Goal: Transaction & Acquisition: Book appointment/travel/reservation

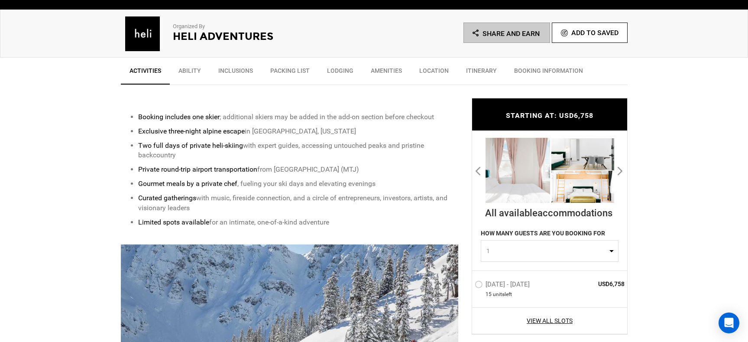
scroll to position [283, 0]
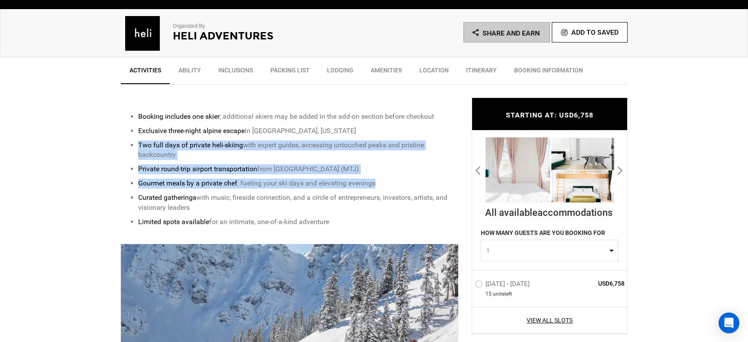
drag, startPoint x: 195, startPoint y: 136, endPoint x: 394, endPoint y: 183, distance: 204.4
click at [394, 184] on ul "Booking includes one skier ; additional skiers may be added in the add-on secti…" at bounding box center [290, 169] width 338 height 115
click at [394, 183] on p "Gourmet meals by a private chef , fueling your ski days and elevating evenings" at bounding box center [298, 184] width 321 height 10
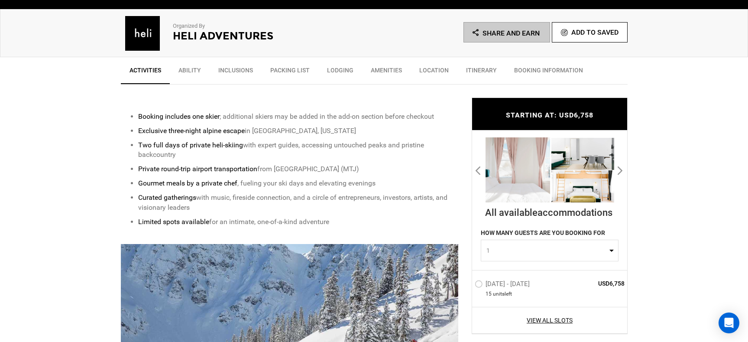
drag, startPoint x: 205, startPoint y: 192, endPoint x: 402, endPoint y: 211, distance: 198.5
click at [402, 211] on ul "Booking includes one skier ; additional skiers may be added in the add-on secti…" at bounding box center [290, 169] width 338 height 115
click at [402, 211] on p "Curated gatherings with music, fireside connection, and a circle of entrepreneu…" at bounding box center [298, 203] width 321 height 20
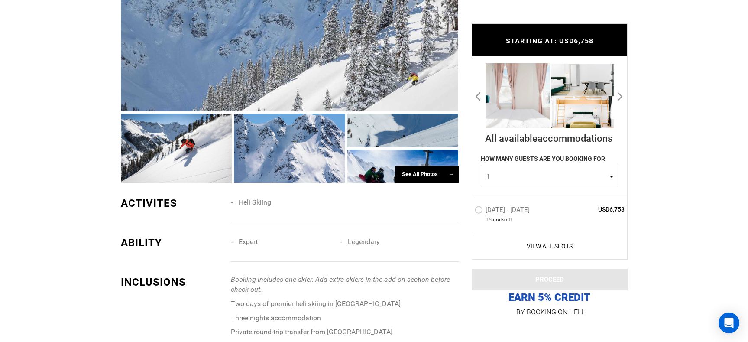
scroll to position [637, 0]
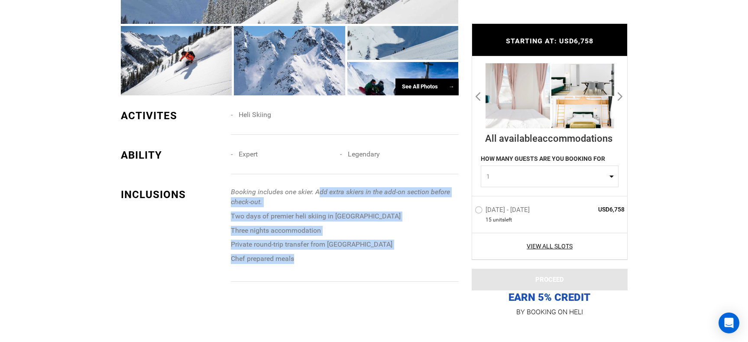
drag, startPoint x: 317, startPoint y: 195, endPoint x: 416, endPoint y: 258, distance: 116.5
click at [416, 258] on span "Booking includes one skier. Add extra skiers in the add-on section before check…" at bounding box center [344, 225] width 227 height 77
click at [416, 258] on p "Chef prepared meals" at bounding box center [344, 259] width 227 height 10
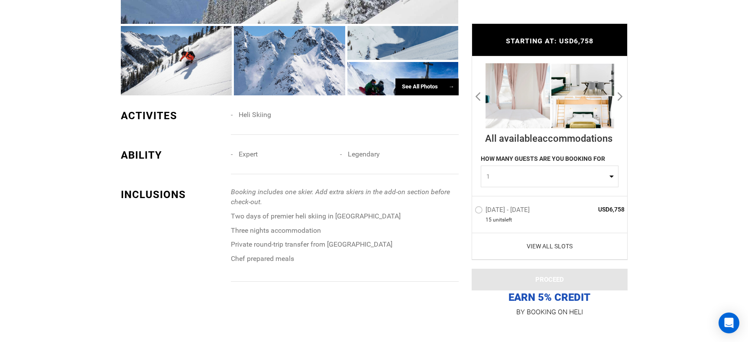
click at [567, 243] on link "View All Slots" at bounding box center [550, 246] width 150 height 9
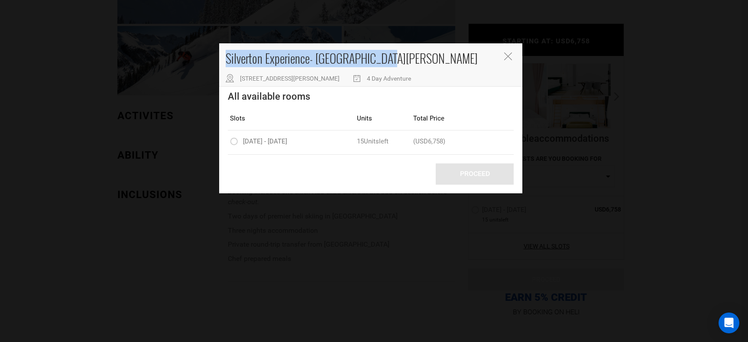
click at [509, 53] on div "Silverton Experience- [GEOGRAPHIC_DATA][PERSON_NAME] [STREET_ADDRESS][PERSON_NA…" at bounding box center [370, 64] width 303 height 43
click at [509, 55] on icon "Close" at bounding box center [508, 56] width 8 height 8
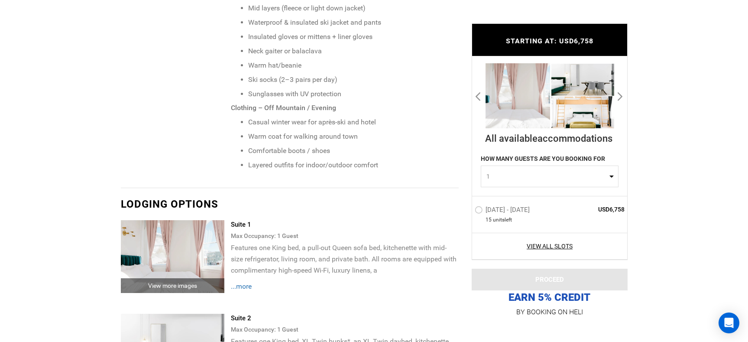
scroll to position [1468, 0]
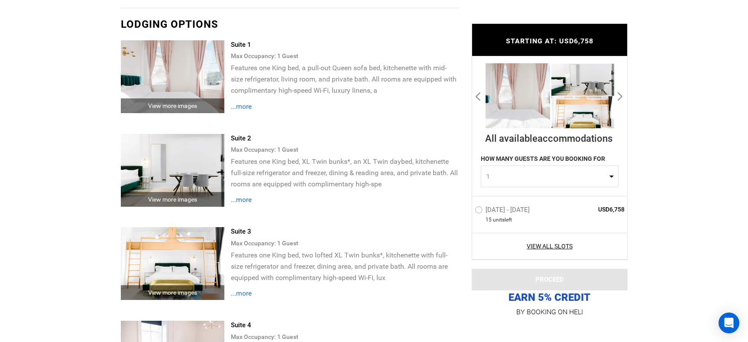
click at [518, 169] on button "1" at bounding box center [550, 177] width 138 height 22
click at [507, 200] on link "1" at bounding box center [549, 198] width 137 height 16
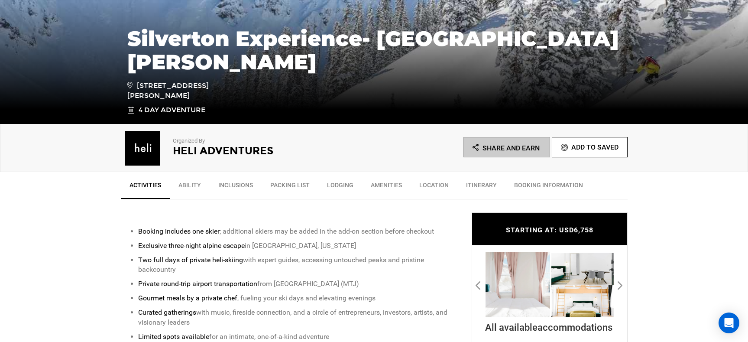
scroll to position [326, 0]
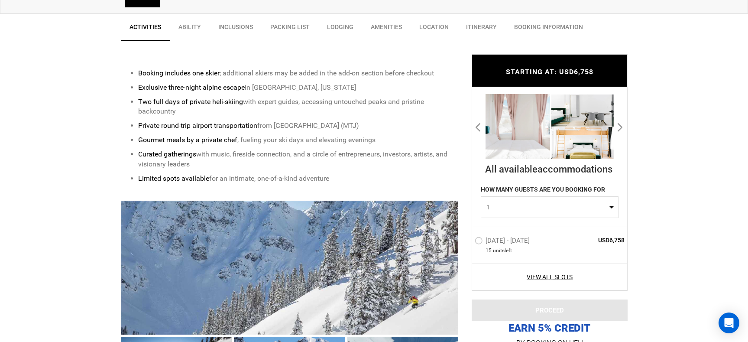
drag, startPoint x: 208, startPoint y: 102, endPoint x: 419, endPoint y: 110, distance: 211.2
click at [419, 110] on p "Two full days of private heli-skiing with expert guides, accessing untouched pe…" at bounding box center [298, 107] width 321 height 20
click at [417, 111] on p "Two full days of private heli-skiing with expert guides, accessing untouched pe…" at bounding box center [298, 107] width 321 height 20
drag, startPoint x: 258, startPoint y: 122, endPoint x: 416, endPoint y: 123, distance: 157.3
click at [415, 123] on p "Private round-trip airport transportation from [GEOGRAPHIC_DATA] (MTJ)" at bounding box center [298, 126] width 321 height 10
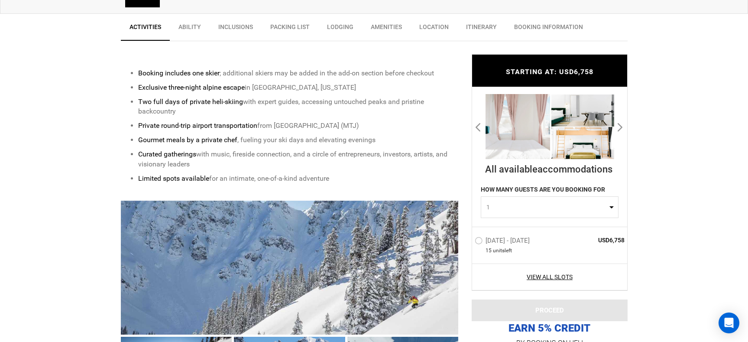
click at [416, 123] on p "Private round-trip airport transportation from [GEOGRAPHIC_DATA] (MTJ)" at bounding box center [298, 126] width 321 height 10
drag, startPoint x: 167, startPoint y: 140, endPoint x: 348, endPoint y: 178, distance: 185.5
click at [348, 177] on ul "Booking includes one skier ; additional skiers may be added in the add-on secti…" at bounding box center [290, 125] width 338 height 115
click at [348, 178] on p "Limited spots available for an intimate, one-of-a-kind adventure" at bounding box center [298, 179] width 321 height 10
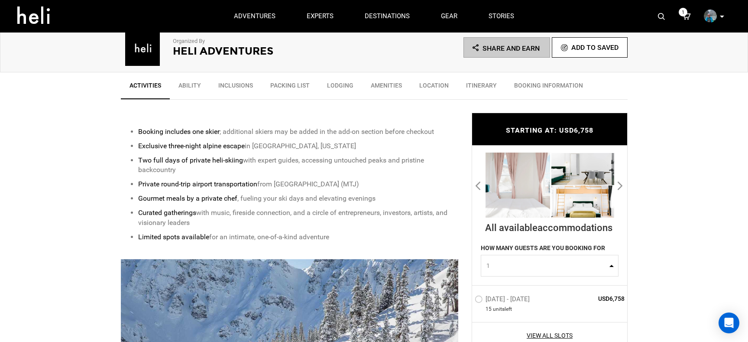
scroll to position [258, 0]
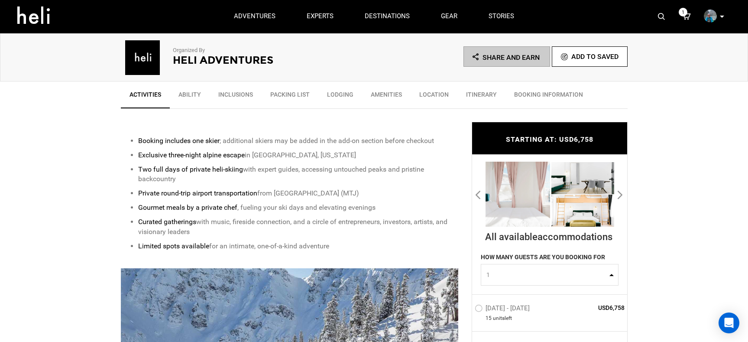
click at [286, 155] on p "Exclusive three-night alpine escape in [GEOGRAPHIC_DATA], [US_STATE]" at bounding box center [298, 155] width 321 height 10
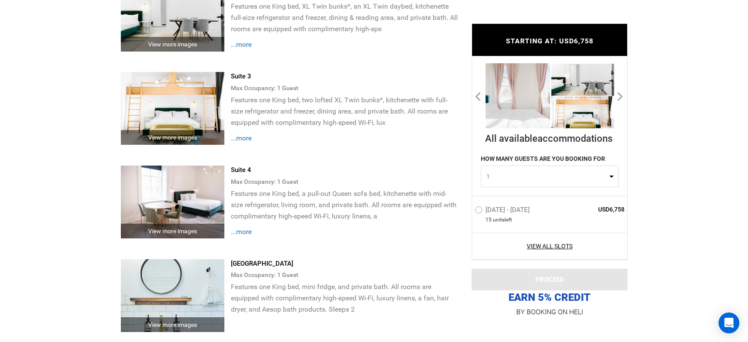
scroll to position [1626, 0]
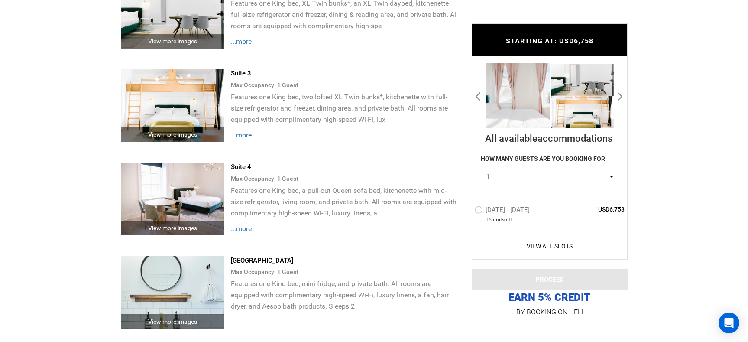
click at [561, 165] on label "HOW MANY GUESTS ARE YOU BOOKING FOR" at bounding box center [543, 160] width 124 height 11
click at [561, 168] on button "1" at bounding box center [550, 177] width 138 height 22
click at [527, 215] on link "2" at bounding box center [549, 214] width 137 height 16
select select "2"
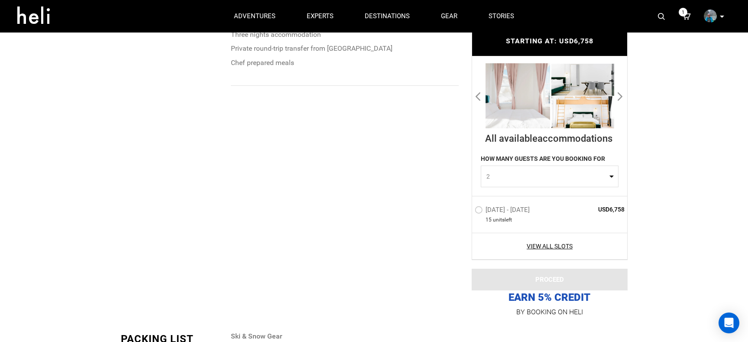
scroll to position [0, 0]
